Goal: Information Seeking & Learning: Learn about a topic

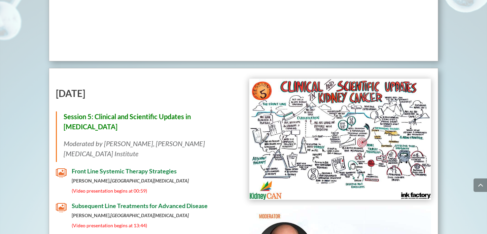
scroll to position [1883, 0]
click at [141, 167] on span "Front Line Systemic Therapy Strategies" at bounding box center [124, 170] width 105 height 7
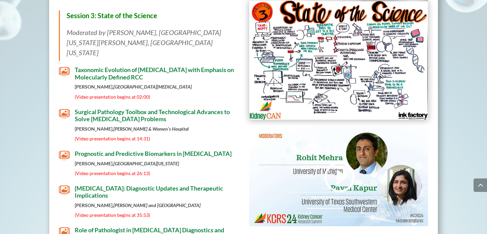
scroll to position [1022, 0]
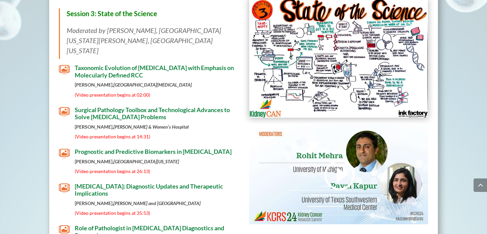
click at [137, 64] on span "Taxonomic Evolution of [MEDICAL_DATA] with Emphasis on Molecularly Defined RCC" at bounding box center [154, 71] width 159 height 15
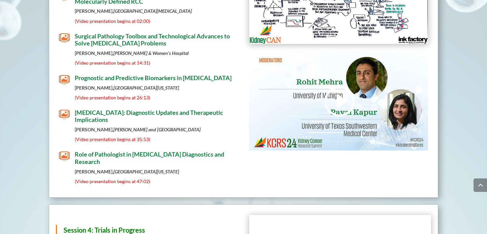
scroll to position [1103, 0]
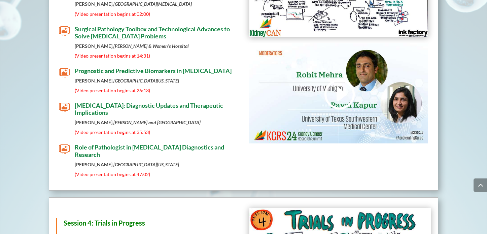
click at [139, 67] on span "Prognostic and Predictive Biomarkers in [MEDICAL_DATA]" at bounding box center [153, 70] width 157 height 7
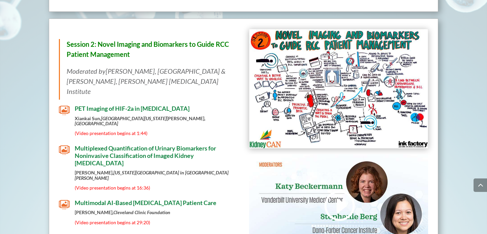
scroll to position [726, 0]
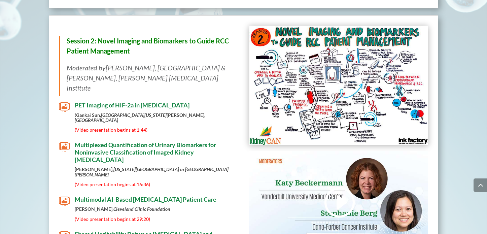
click at [116, 65] on em "[PERSON_NAME], [GEOGRAPHIC_DATA] & [PERSON_NAME], [PERSON_NAME] [MEDICAL_DATA] …" at bounding box center [146, 78] width 159 height 28
click at [119, 44] on strong "Session 2: Novel Imaging and Biomarkers to Guide RCC Patient Management" at bounding box center [148, 46] width 162 height 18
click at [119, 39] on strong "Session 2: Novel Imaging and Biomarkers to Guide RCC Patient Management" at bounding box center [148, 46] width 162 height 18
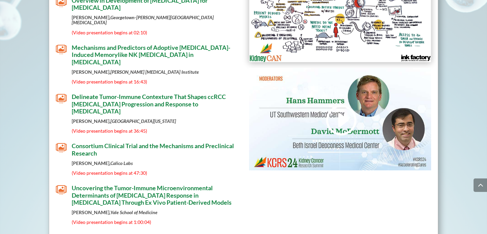
scroll to position [2341, 0]
